Goal: Task Accomplishment & Management: Manage account settings

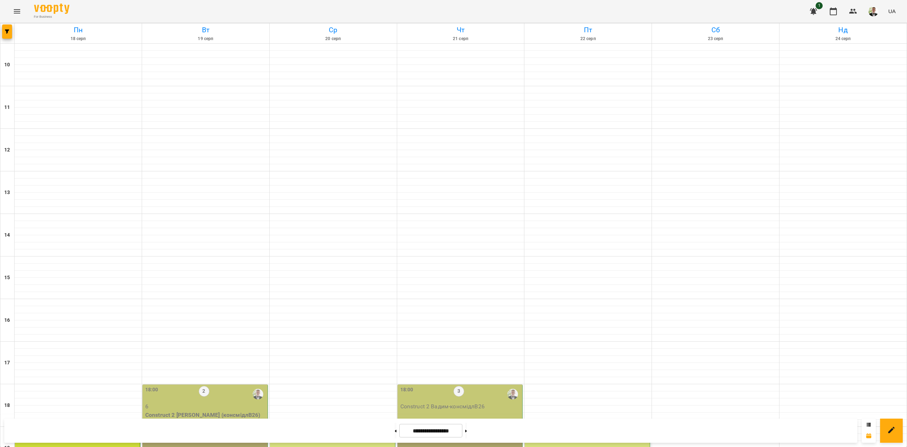
scroll to position [182, 0]
click at [220, 386] on div "18:00 2" at bounding box center [205, 394] width 121 height 16
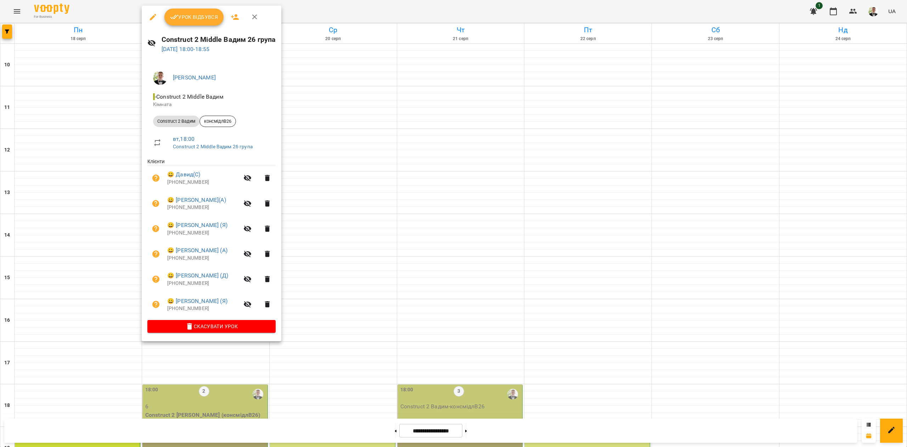
click at [194, 15] on span "Урок відбувся" at bounding box center [194, 17] width 48 height 9
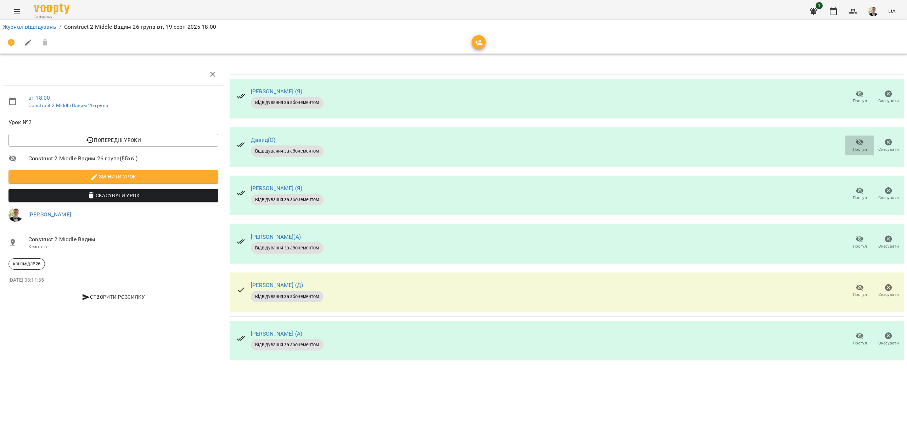
click at [856, 141] on icon "button" at bounding box center [860, 142] width 9 height 9
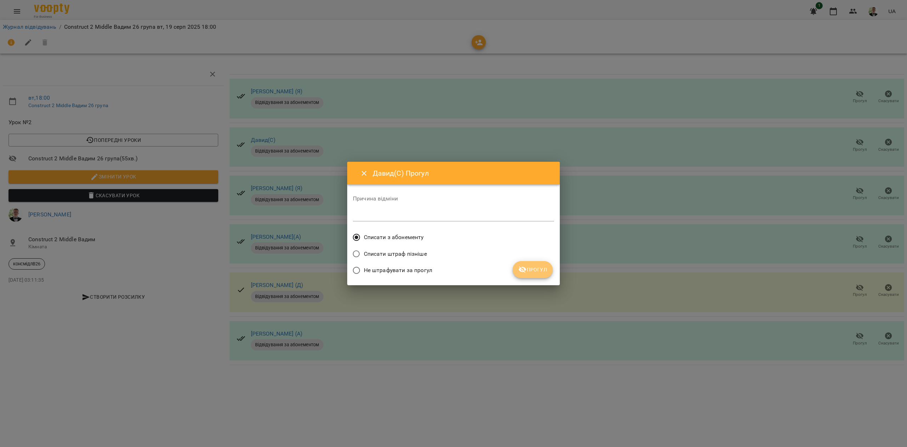
click at [532, 277] on button "Прогул" at bounding box center [533, 269] width 40 height 17
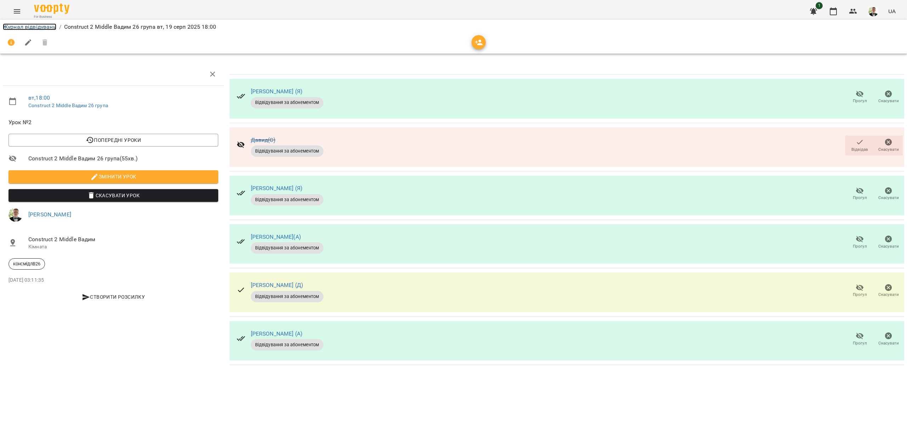
click at [38, 24] on link "Журнал відвідувань" at bounding box center [30, 26] width 54 height 7
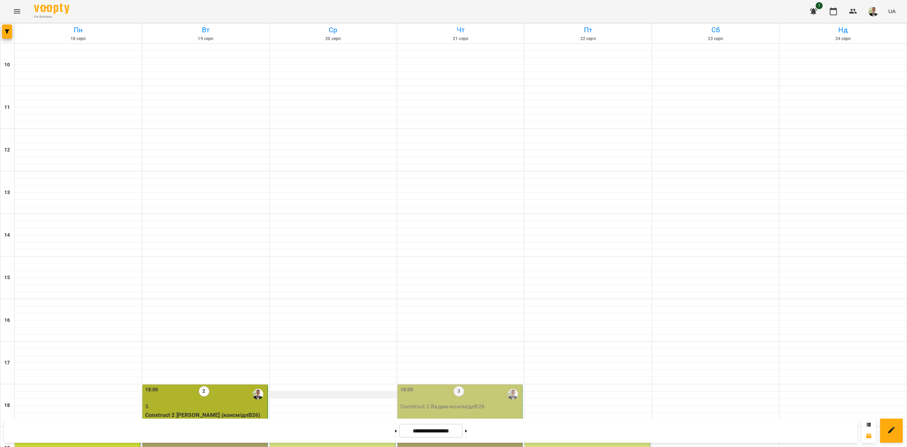
scroll to position [182, 0]
click at [395, 428] on button at bounding box center [396, 430] width 2 height 16
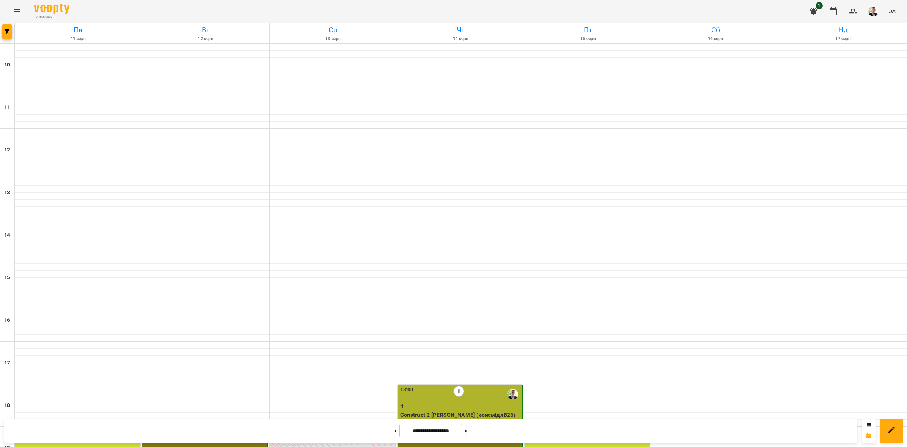
click at [445, 386] on div "18:00 1" at bounding box center [460, 394] width 121 height 16
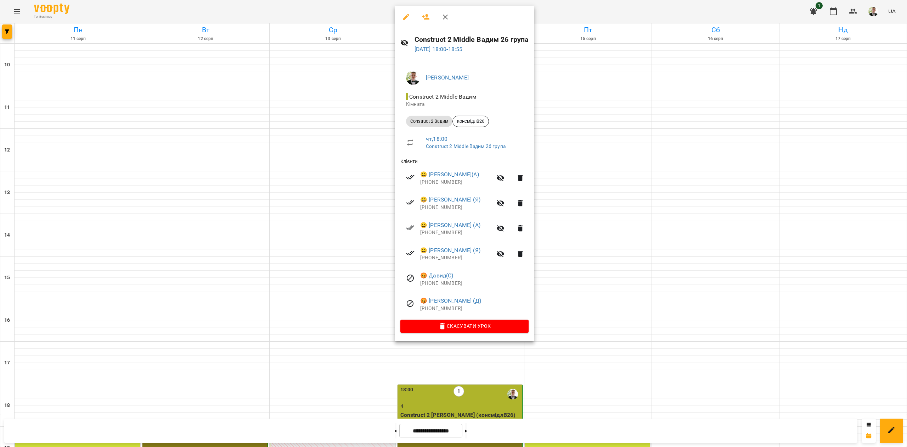
click at [534, 349] on div at bounding box center [453, 223] width 907 height 447
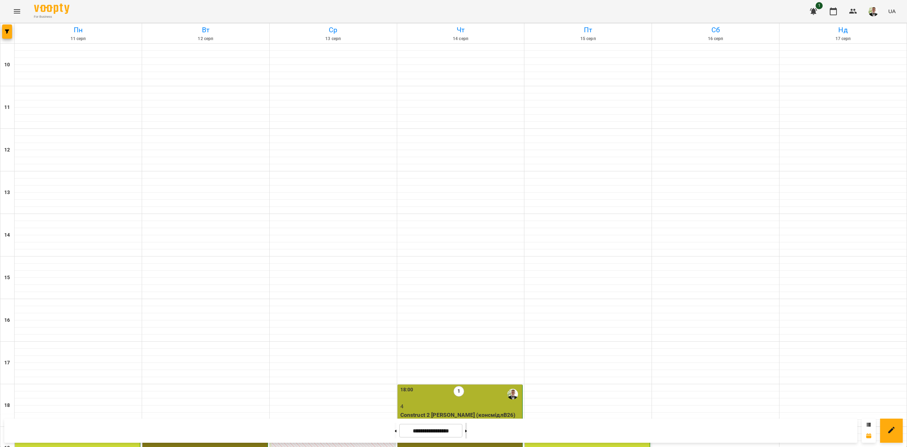
click at [467, 432] on button at bounding box center [466, 430] width 2 height 16
type input "**********"
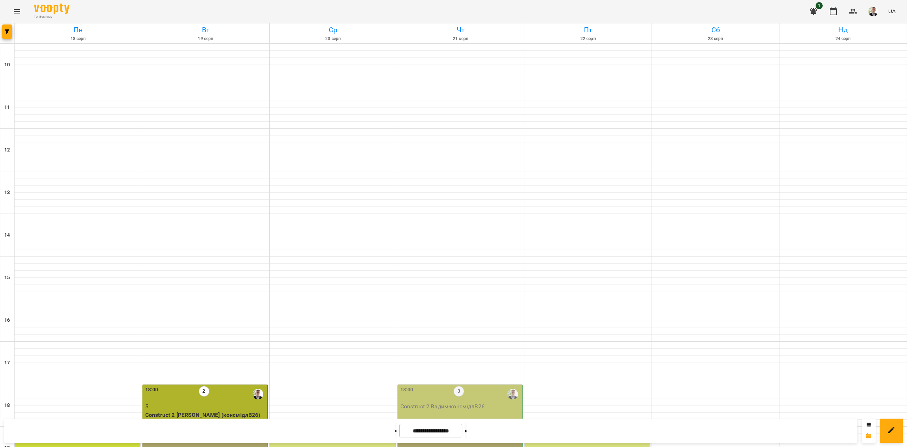
click at [251, 402] on p "5" at bounding box center [205, 406] width 121 height 9
